Goal: Information Seeking & Learning: Learn about a topic

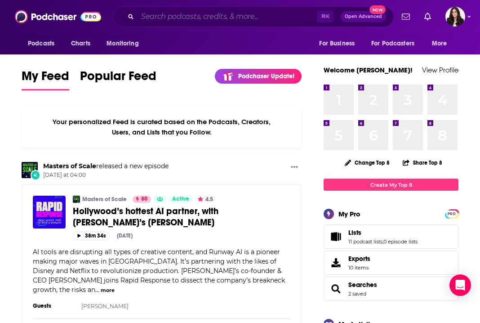
click at [187, 18] on input "Search podcasts, credits, & more..." at bounding box center [227, 16] width 179 height 14
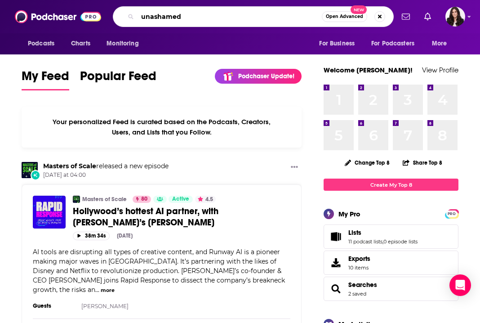
type input "unashamed"
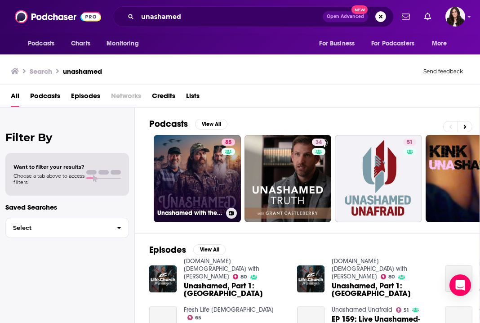
click at [187, 164] on link "85 Unashamed with the [PERSON_NAME] Family" at bounding box center [197, 178] width 87 height 87
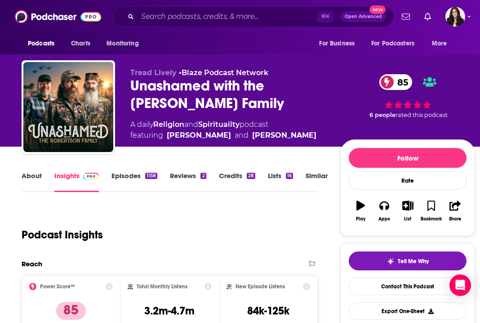
scroll to position [-1, 0]
click at [132, 177] on link "Episodes 1158" at bounding box center [134, 181] width 46 height 21
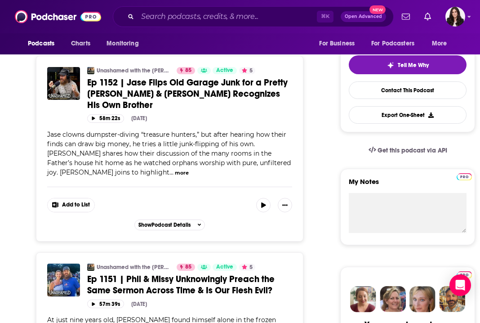
scroll to position [204, 0]
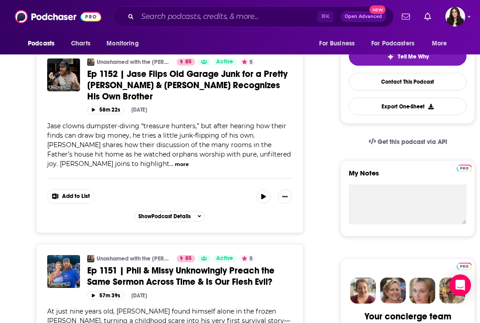
click at [189, 160] on button "more" at bounding box center [182, 164] width 14 height 8
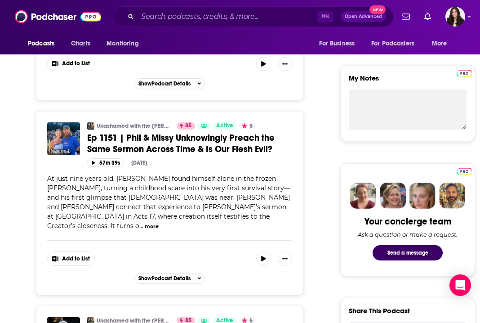
scroll to position [421, 0]
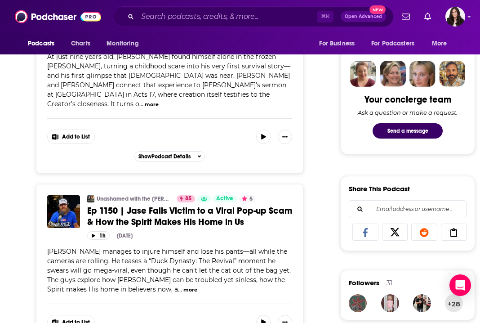
click at [55, 247] on span "[PERSON_NAME] manages to injure himself and lose his pants—all while the camera…" at bounding box center [169, 270] width 244 height 46
copy span "Jase"
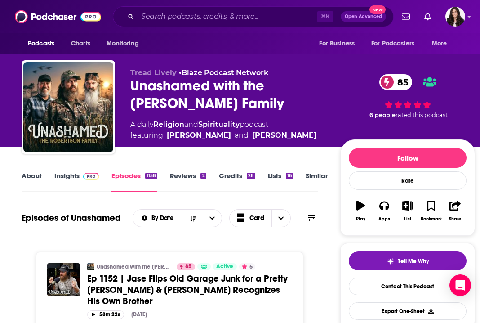
scroll to position [0, 0]
click at [61, 177] on link "Insights" at bounding box center [76, 181] width 44 height 21
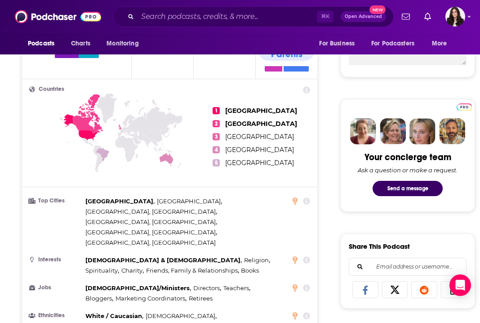
scroll to position [201, 0]
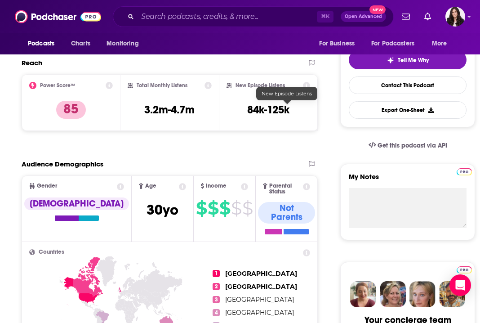
drag, startPoint x: 263, startPoint y: 110, endPoint x: 332, endPoint y: 109, distance: 68.3
click at [310, 109] on div "New Episode Listens 84k-125k" at bounding box center [269, 102] width 84 height 41
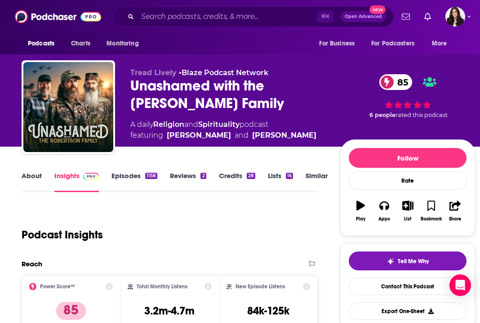
scroll to position [0, 0]
click at [33, 173] on link "About" at bounding box center [32, 181] width 20 height 21
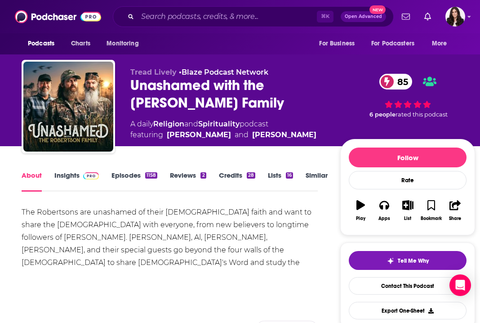
scroll to position [47, 0]
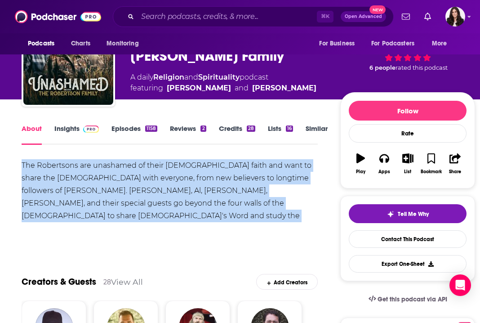
drag, startPoint x: 13, startPoint y: 164, endPoint x: 213, endPoint y: 209, distance: 204.3
copy div "The Robertsons are unashamed of their [DEMOGRAPHIC_DATA] faith and want to shar…"
drag, startPoint x: 413, startPoint y: 133, endPoint x: 152, endPoint y: 182, distance: 266.0
click at [152, 182] on div "The Robertsons are unashamed of their [DEMOGRAPHIC_DATA] faith and want to shar…" at bounding box center [170, 203] width 296 height 88
